Goal: Navigation & Orientation: Go to known website

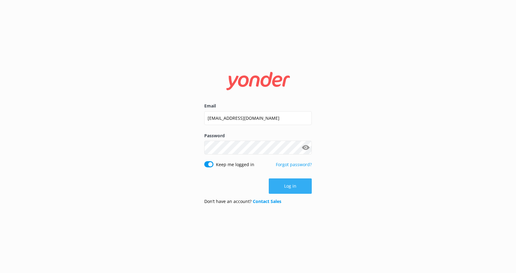
click at [300, 184] on button "Log in" at bounding box center [290, 185] width 43 height 15
